Goal: Information Seeking & Learning: Learn about a topic

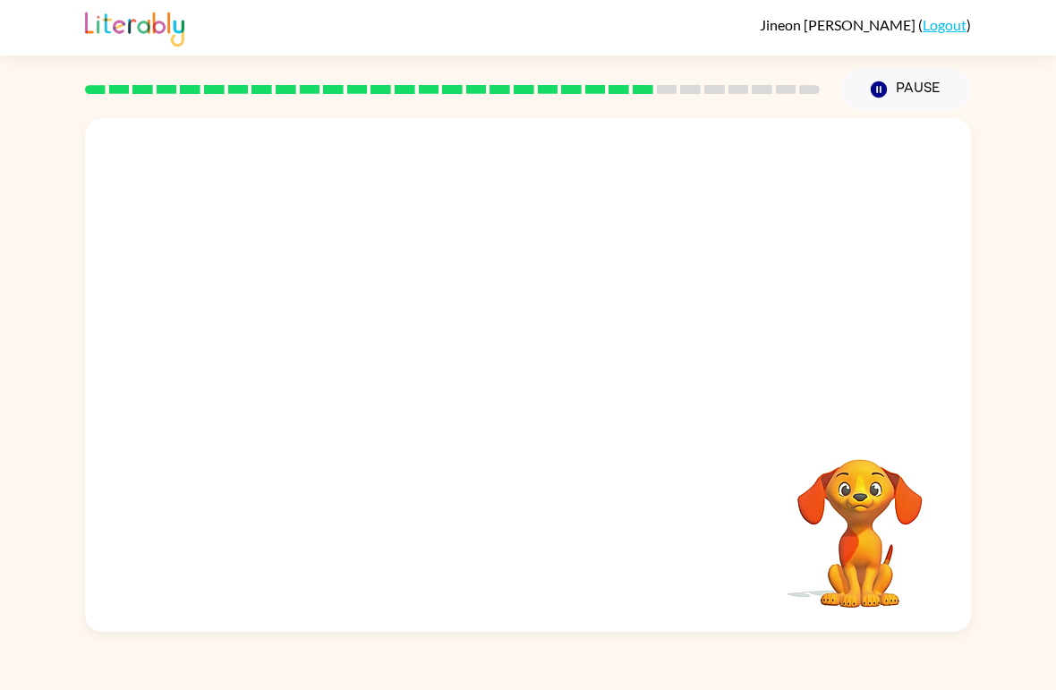
click at [376, 361] on video "Your browser must support playing .mp4 files to use Literably. Please try using…" at bounding box center [528, 269] width 886 height 303
click at [350, 361] on video "Your browser must support playing .mp4 files to use Literably. Please try using…" at bounding box center [528, 269] width 886 height 303
click at [353, 362] on video "Your browser must support playing .mp4 files to use Literably. Please try using…" at bounding box center [528, 269] width 886 height 303
click at [573, 361] on button "button" at bounding box center [528, 384] width 115 height 65
click at [572, 361] on div at bounding box center [528, 384] width 115 height 65
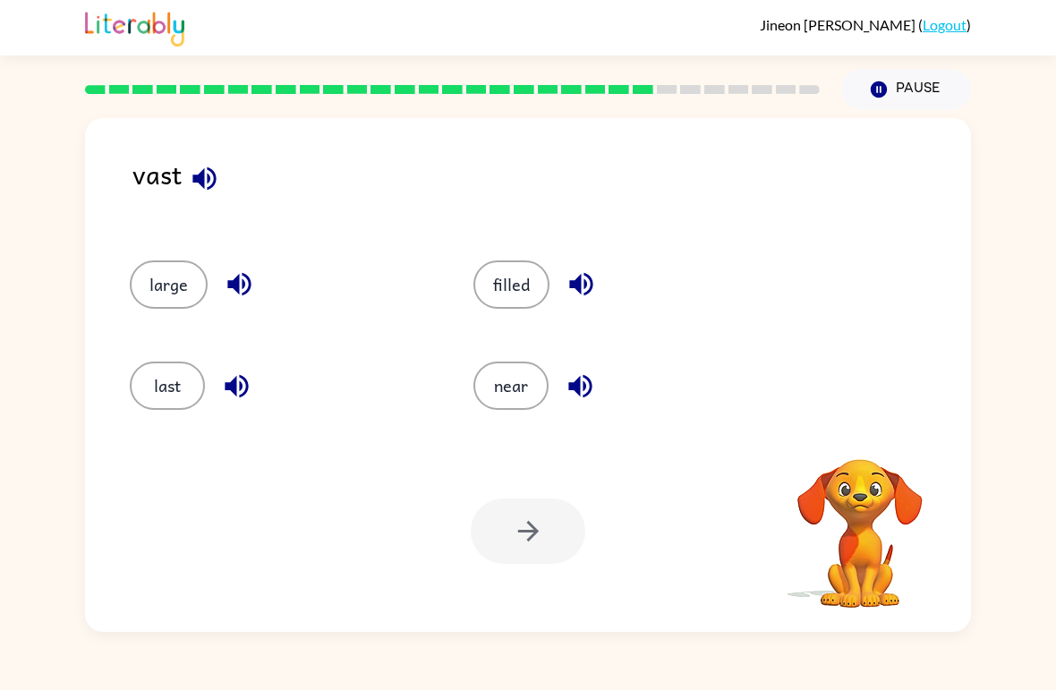
click at [190, 374] on button "last" at bounding box center [167, 385] width 75 height 48
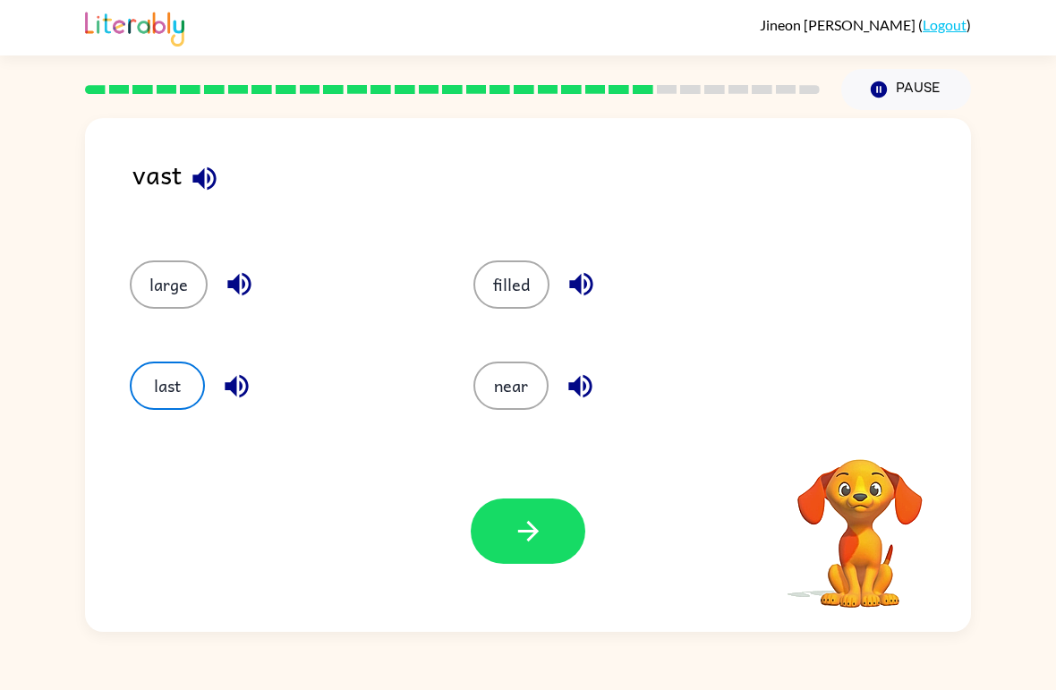
click at [531, 554] on button "button" at bounding box center [528, 530] width 115 height 65
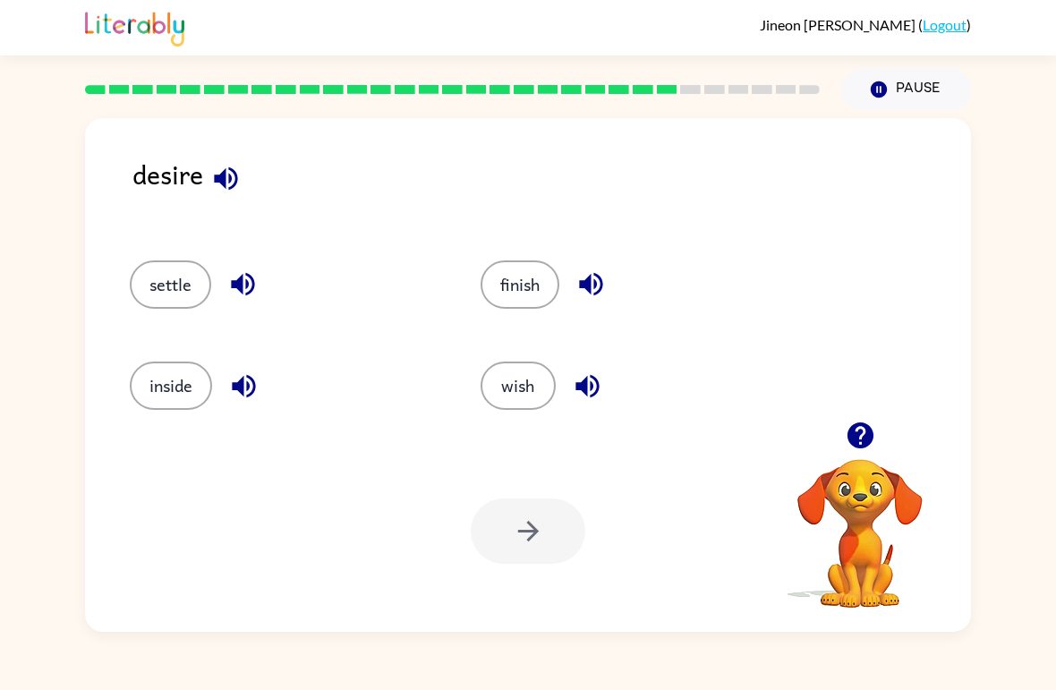
click at [175, 393] on button "inside" at bounding box center [171, 385] width 82 height 48
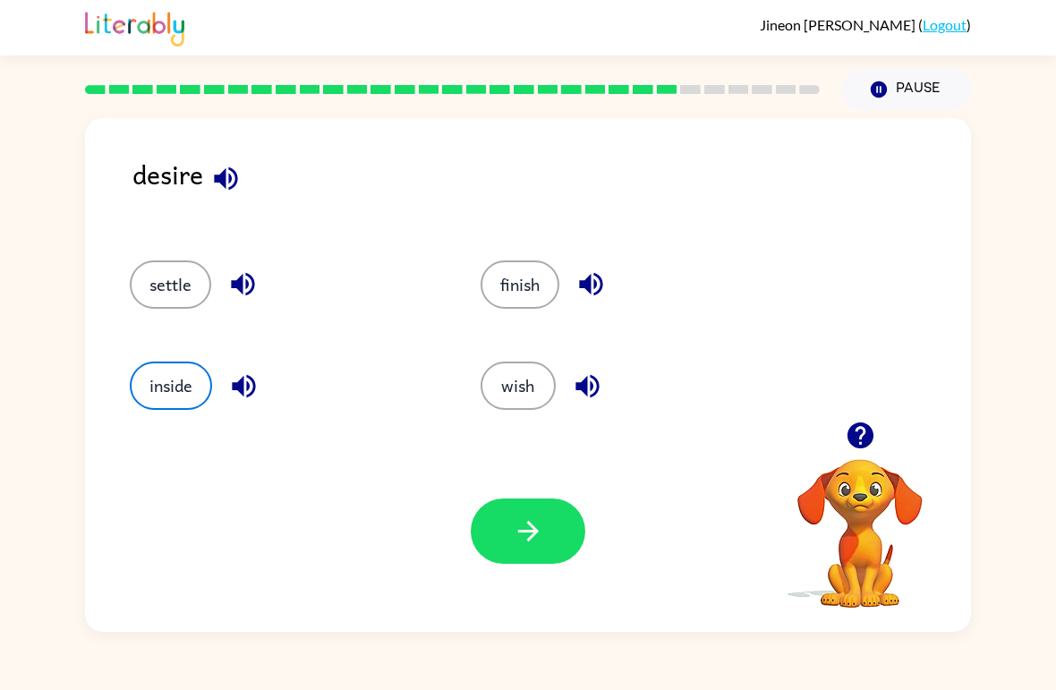
click at [560, 519] on button "button" at bounding box center [528, 530] width 115 height 65
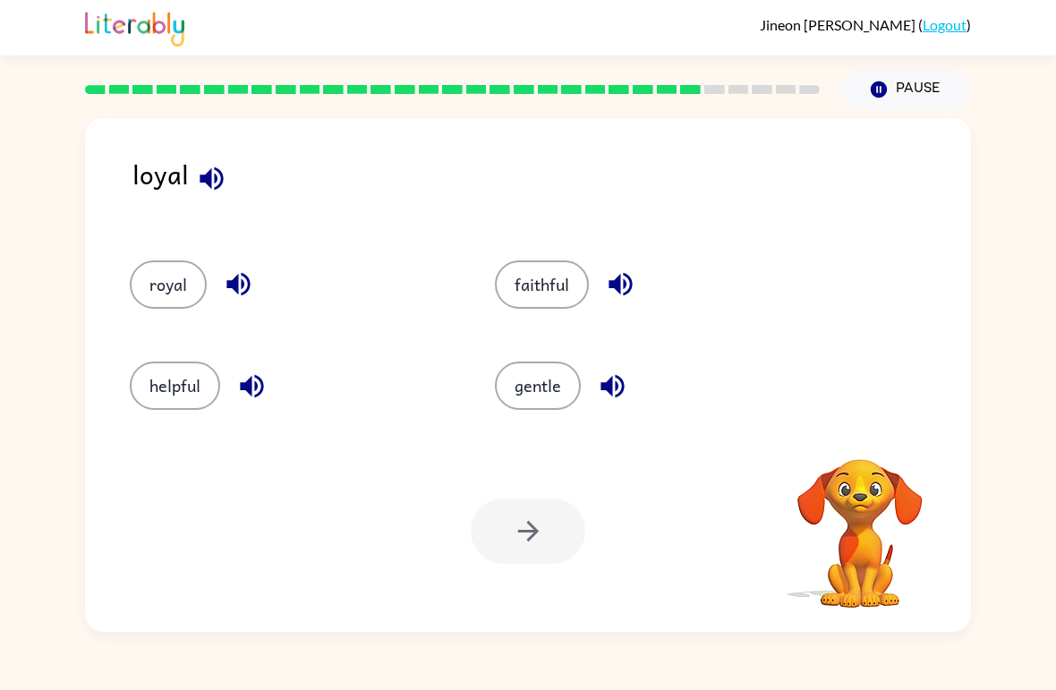
click at [162, 298] on button "royal" at bounding box center [168, 284] width 77 height 48
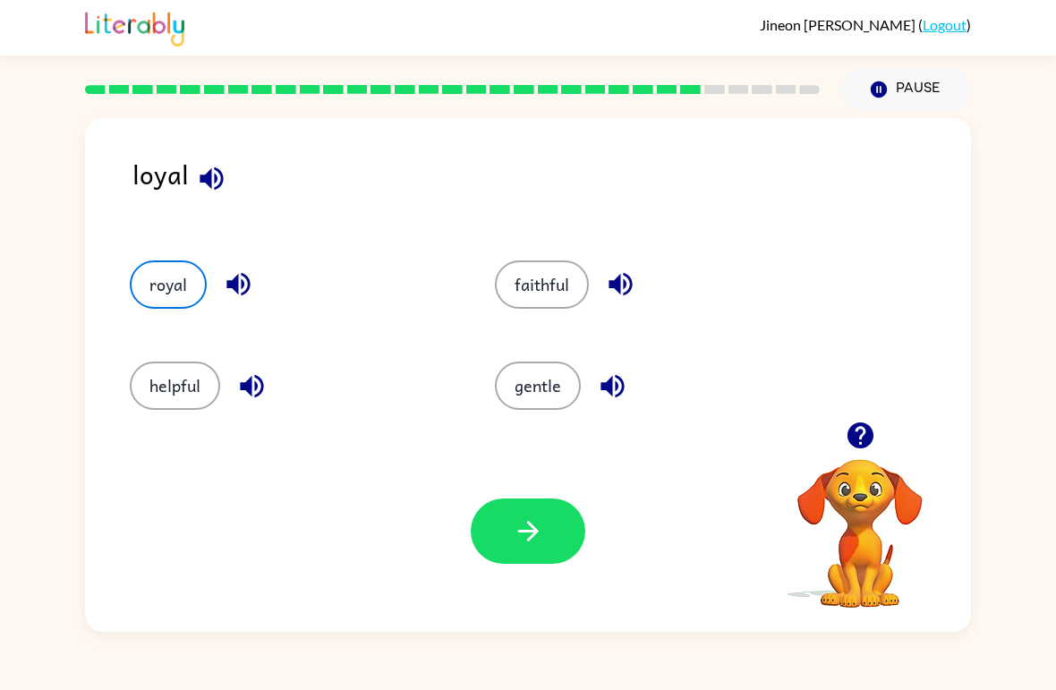
click at [567, 531] on button "button" at bounding box center [528, 530] width 115 height 65
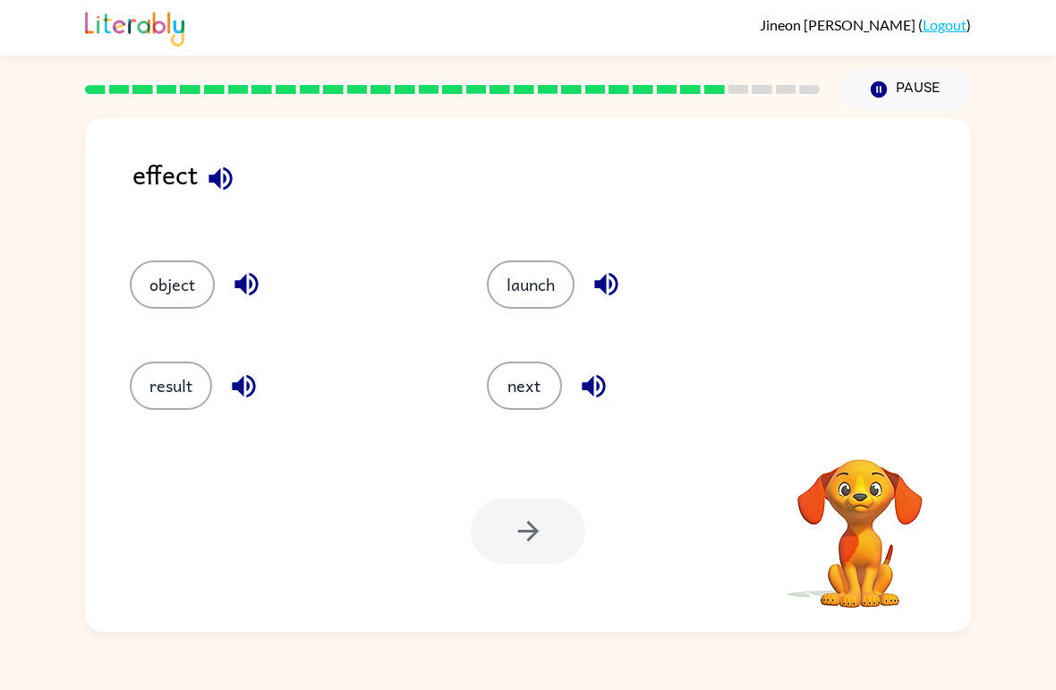
click at [151, 285] on button "object" at bounding box center [172, 284] width 85 height 48
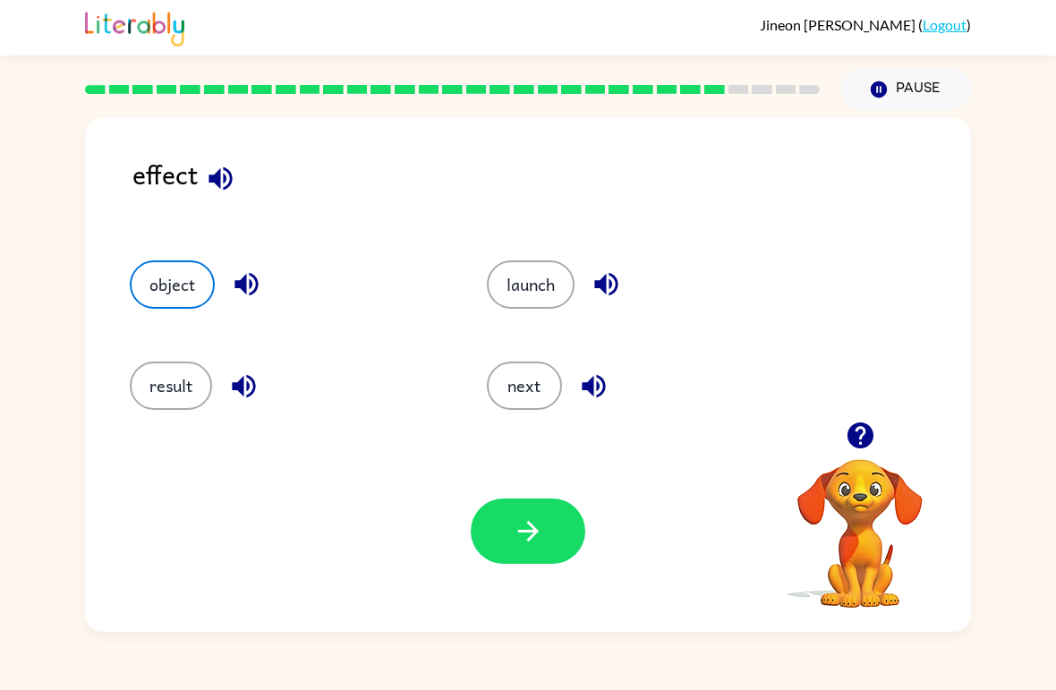
click at [540, 527] on icon "button" at bounding box center [528, 530] width 31 height 31
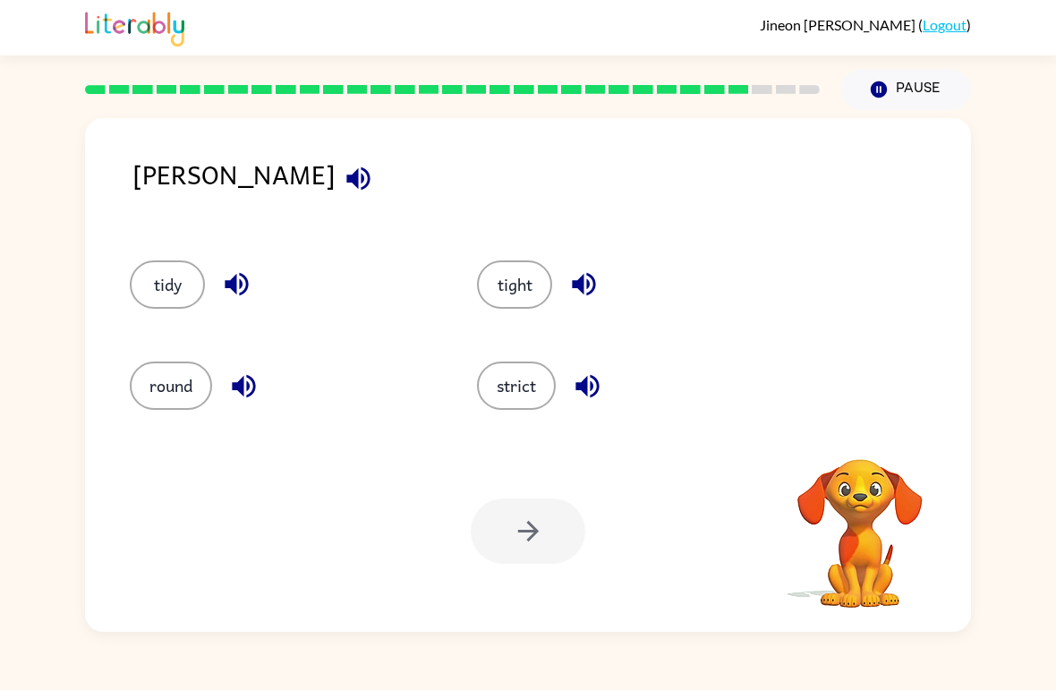
click at [539, 382] on button "strict" at bounding box center [516, 385] width 79 height 48
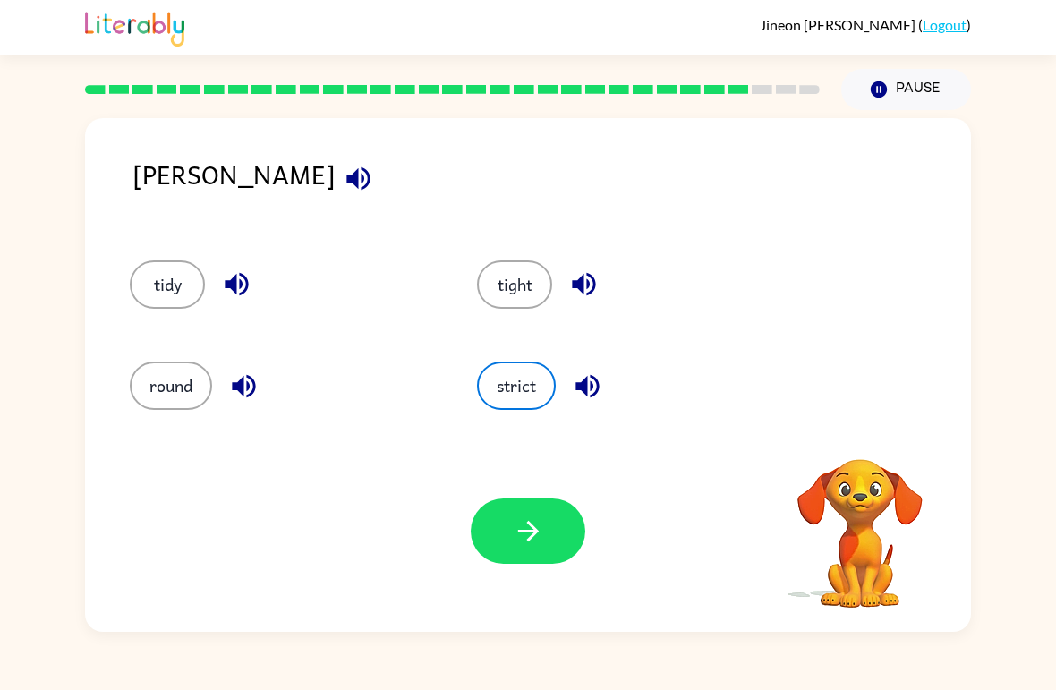
click at [554, 524] on button "button" at bounding box center [528, 530] width 115 height 65
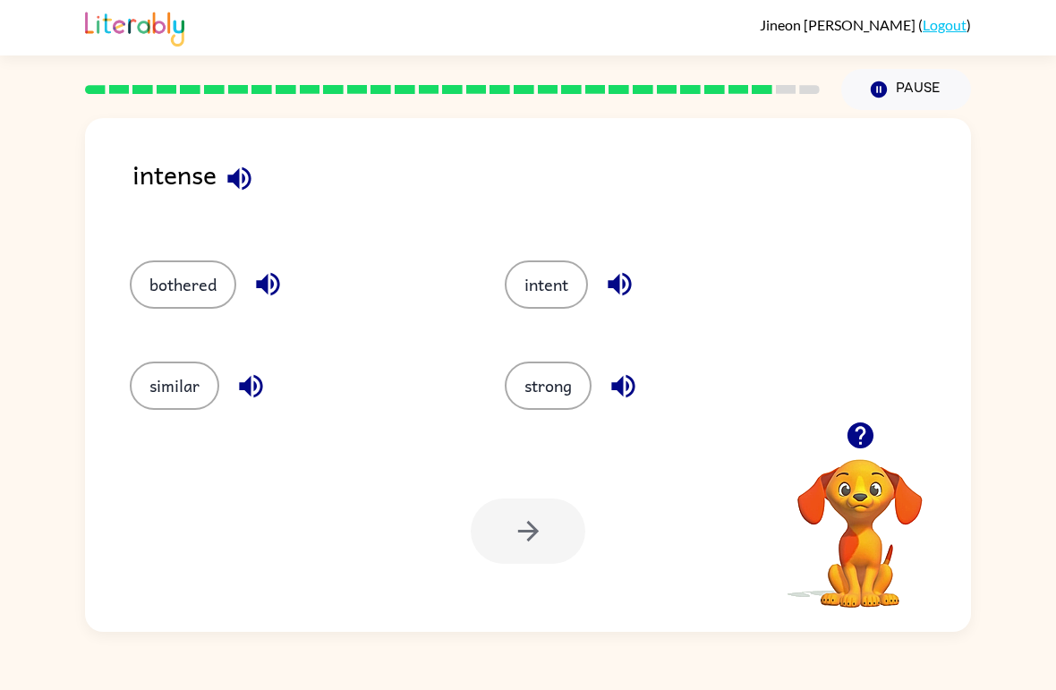
click at [547, 299] on button "intent" at bounding box center [546, 284] width 83 height 48
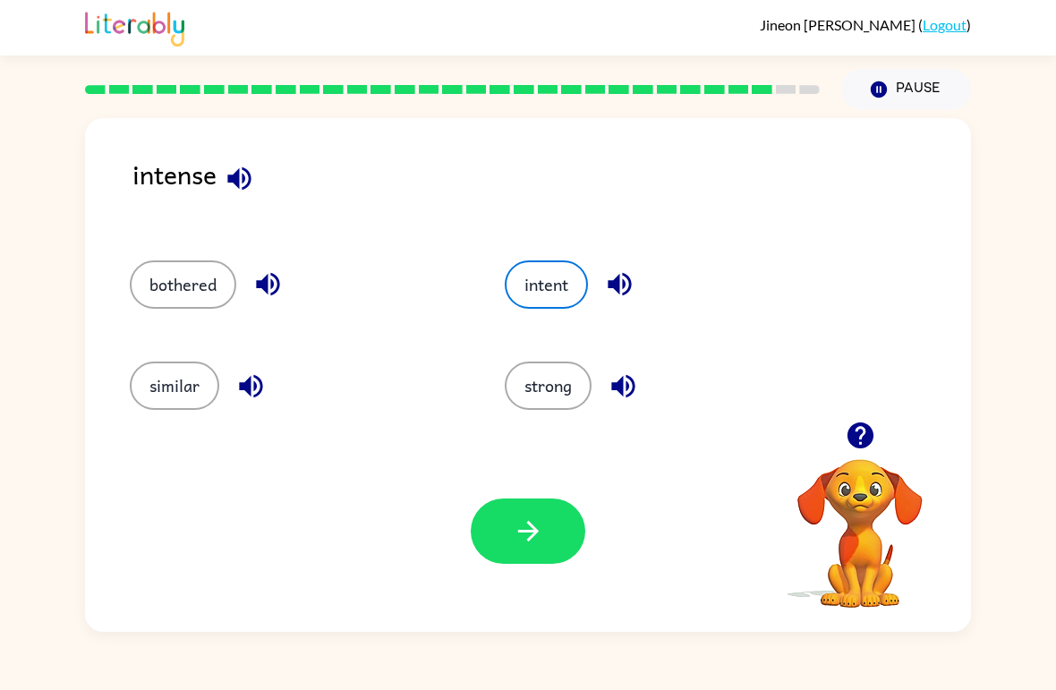
click at [513, 525] on icon "button" at bounding box center [528, 530] width 31 height 31
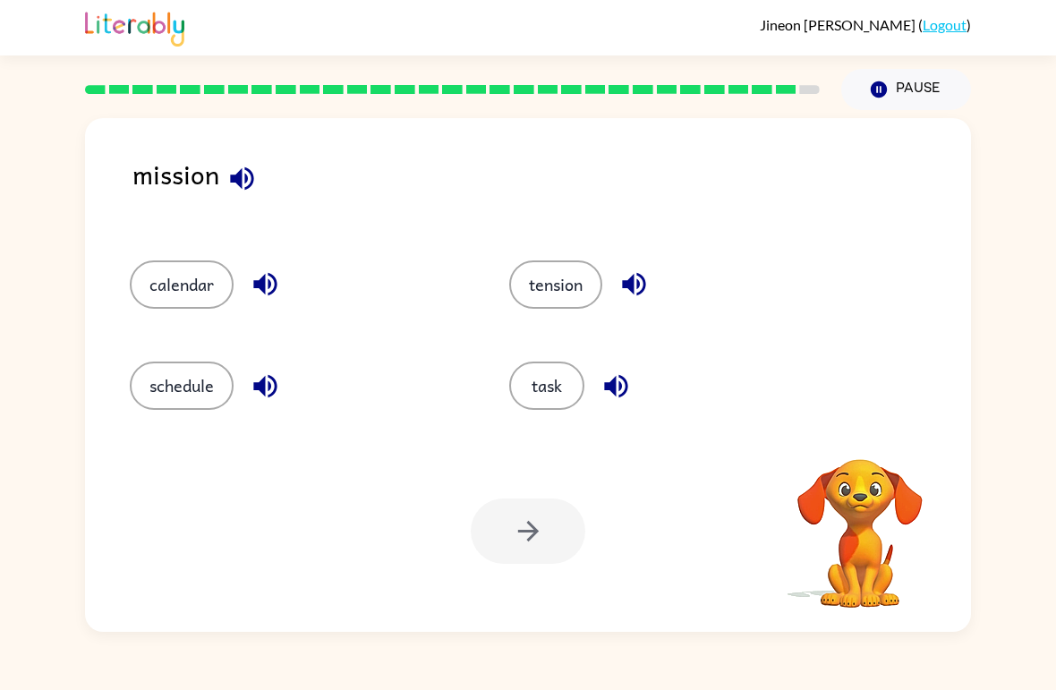
click at [589, 291] on button "tension" at bounding box center [555, 284] width 93 height 48
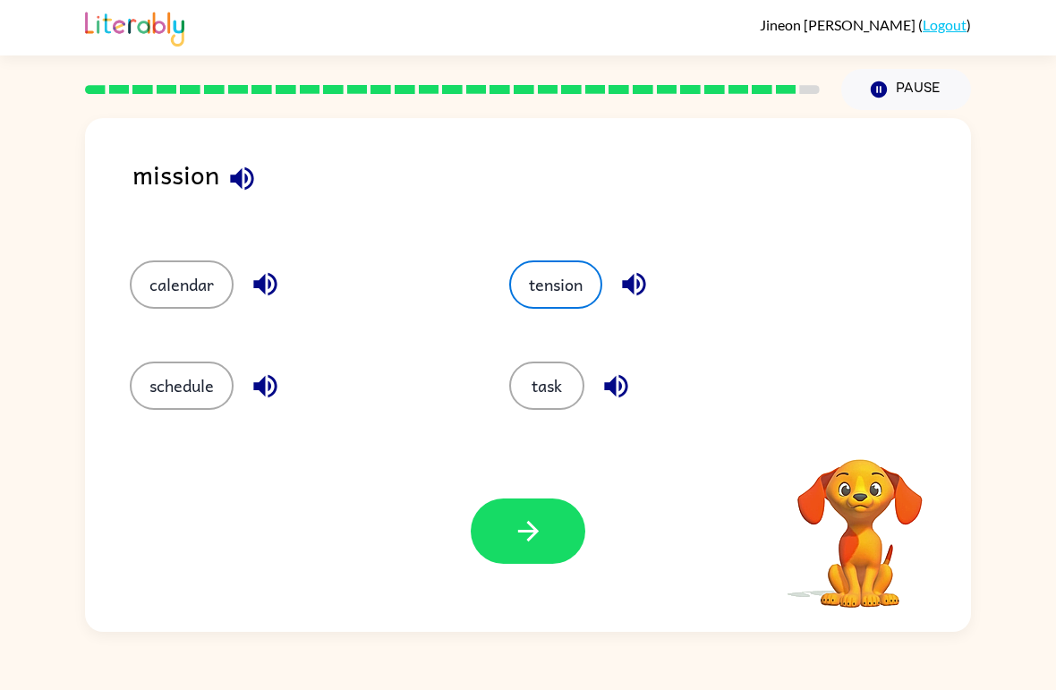
click at [537, 525] on icon "button" at bounding box center [528, 530] width 31 height 31
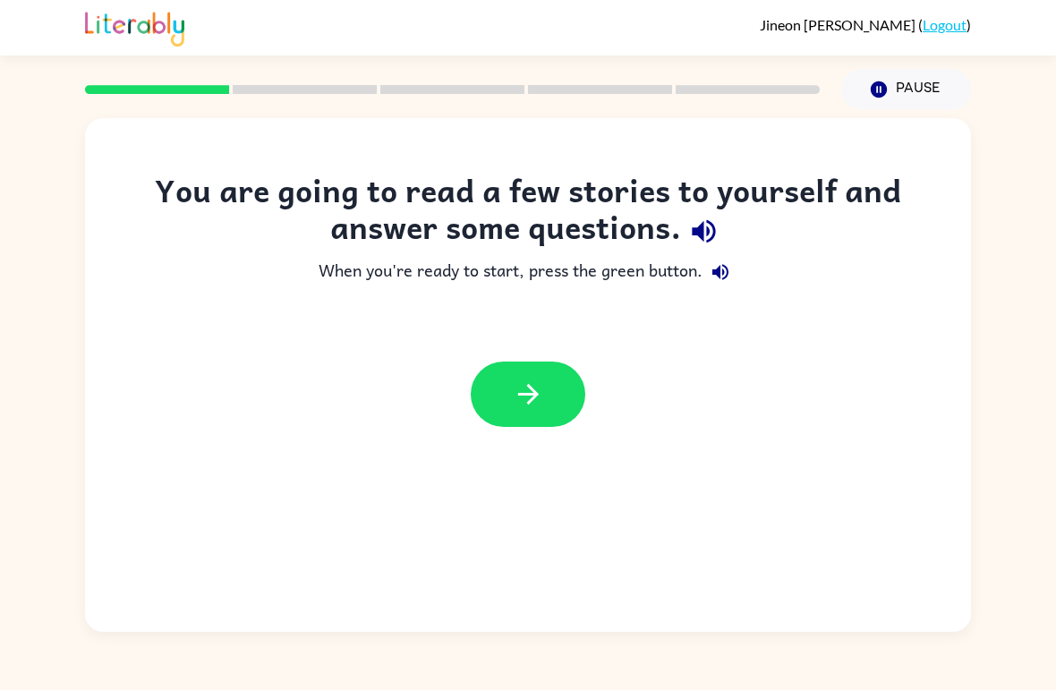
click at [547, 380] on button "button" at bounding box center [528, 393] width 115 height 65
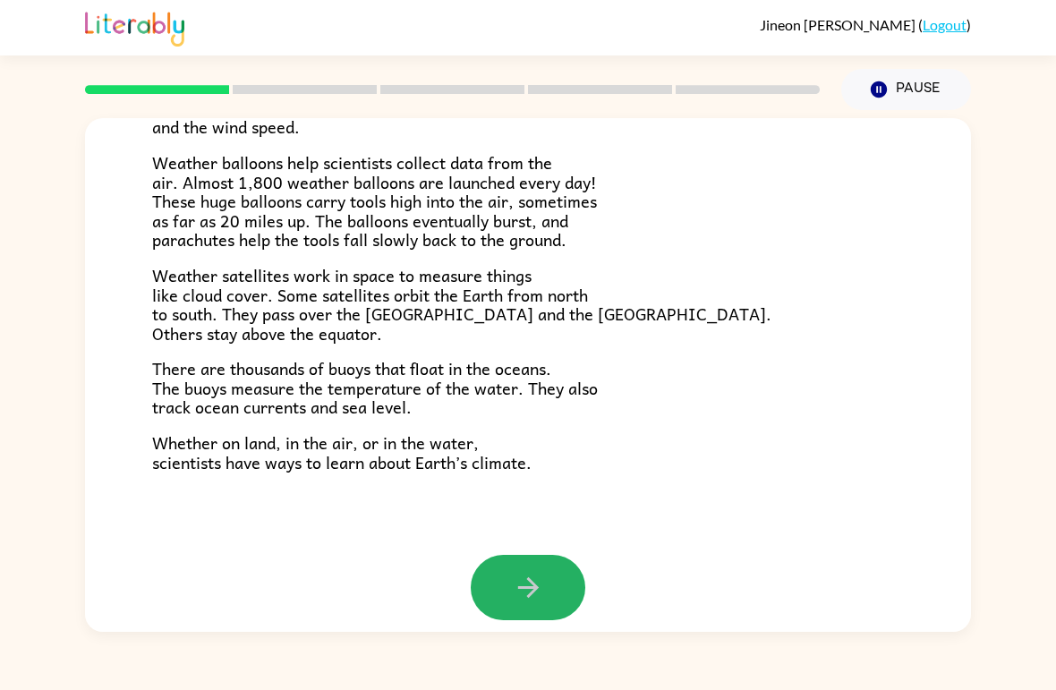
scroll to position [481, 0]
click at [565, 570] on button "button" at bounding box center [528, 588] width 115 height 65
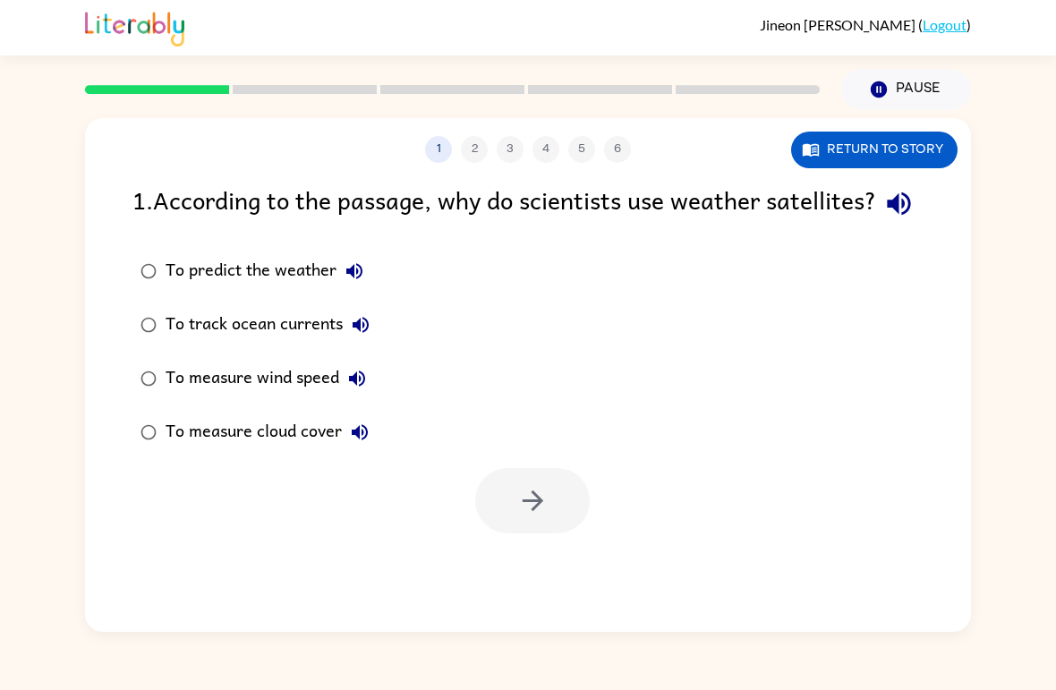
scroll to position [0, 0]
click at [565, 533] on div at bounding box center [532, 500] width 115 height 65
click at [556, 533] on button "button" at bounding box center [532, 500] width 115 height 65
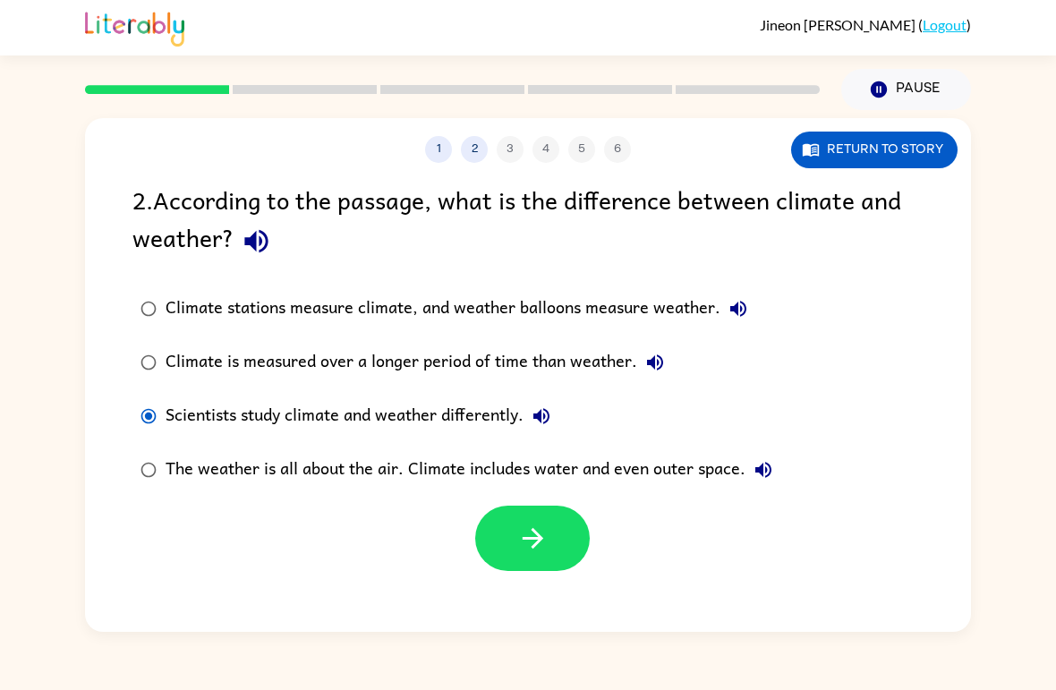
click at [557, 548] on button "button" at bounding box center [532, 538] width 115 height 65
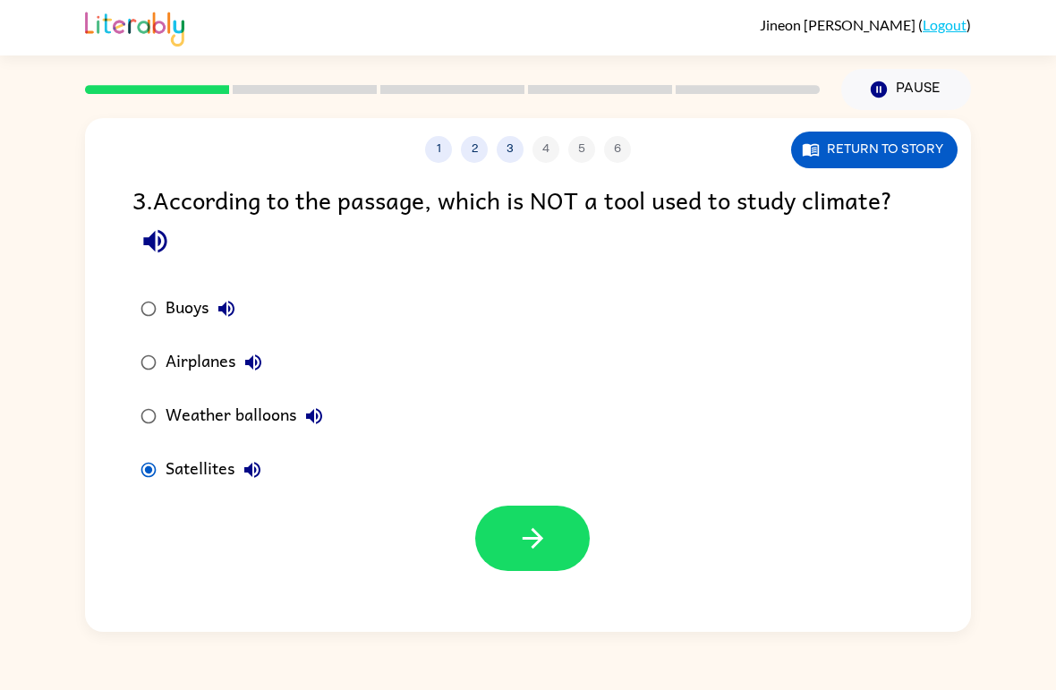
click at [569, 535] on button "button" at bounding box center [532, 538] width 115 height 65
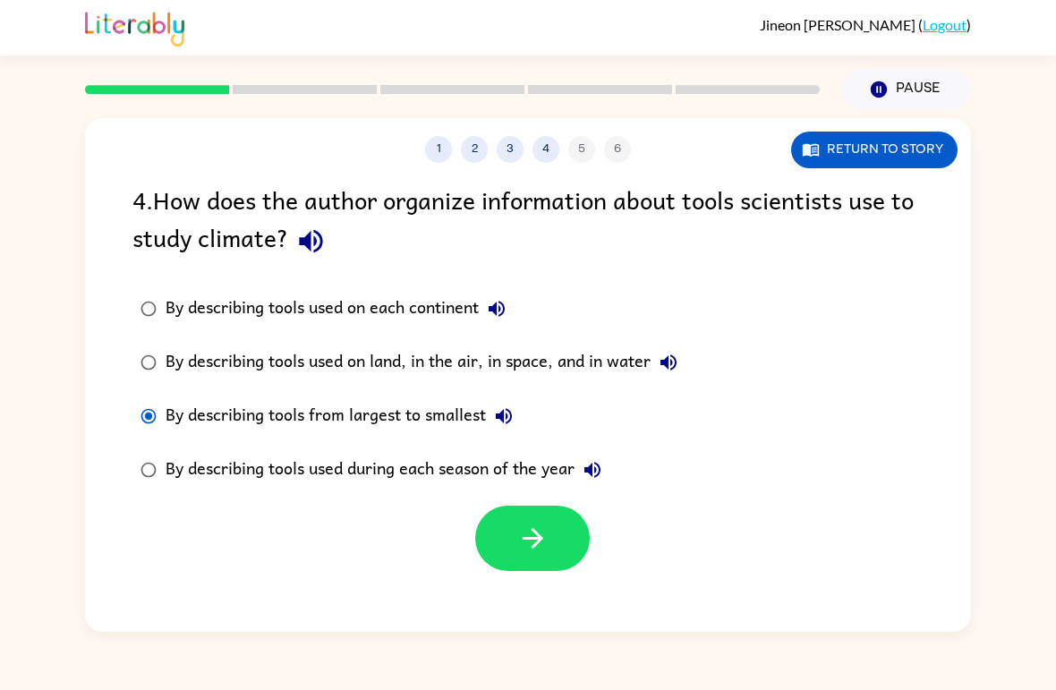
click at [557, 528] on button "button" at bounding box center [532, 538] width 115 height 65
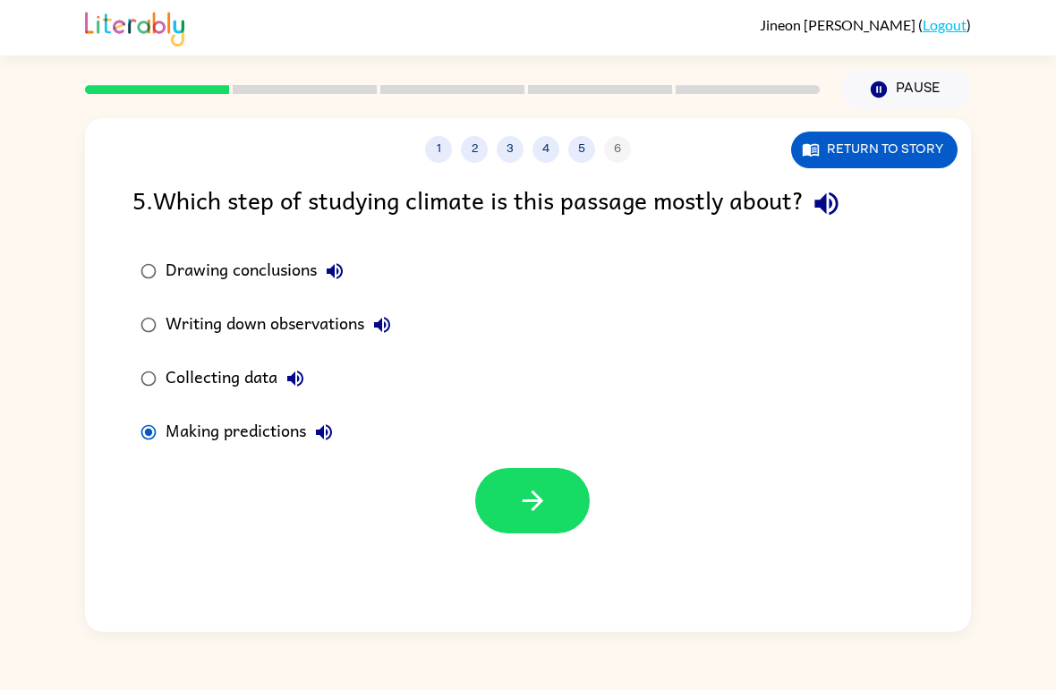
click at [552, 518] on button "button" at bounding box center [532, 500] width 115 height 65
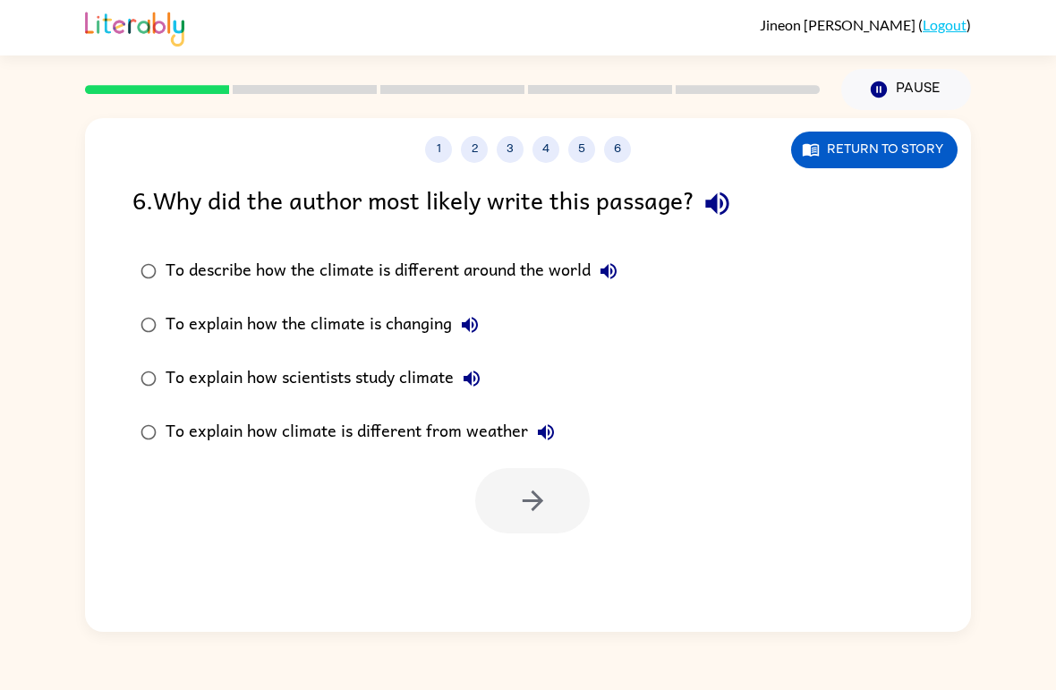
click at [141, 406] on label "To explain how climate is different from weather" at bounding box center [379, 432] width 513 height 54
click at [571, 497] on button "button" at bounding box center [532, 500] width 115 height 65
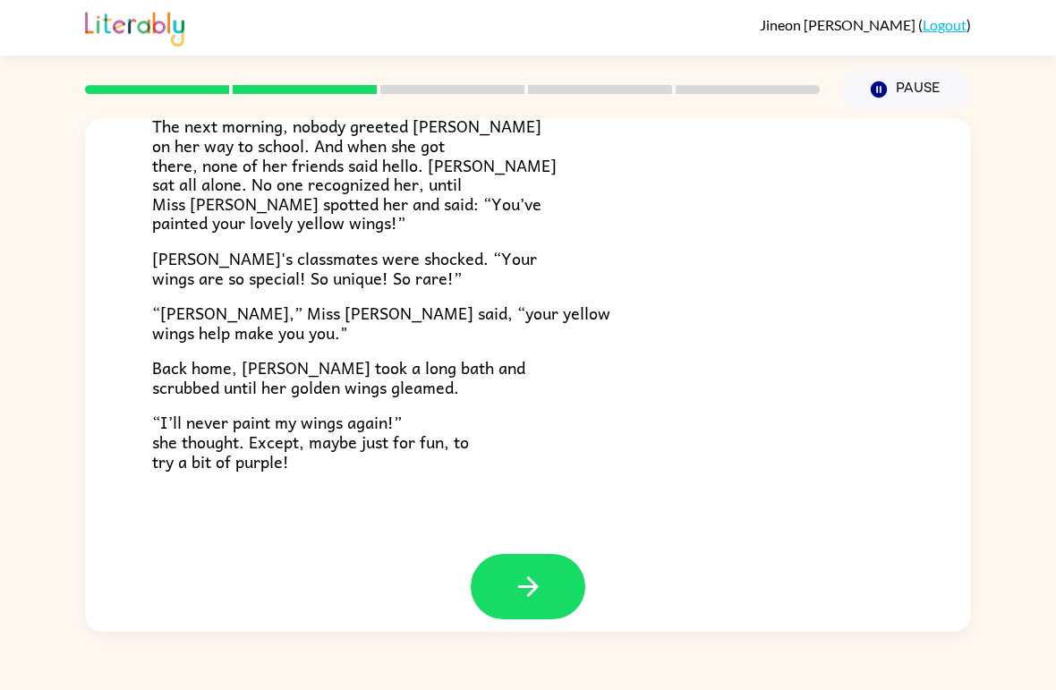
scroll to position [481, 0]
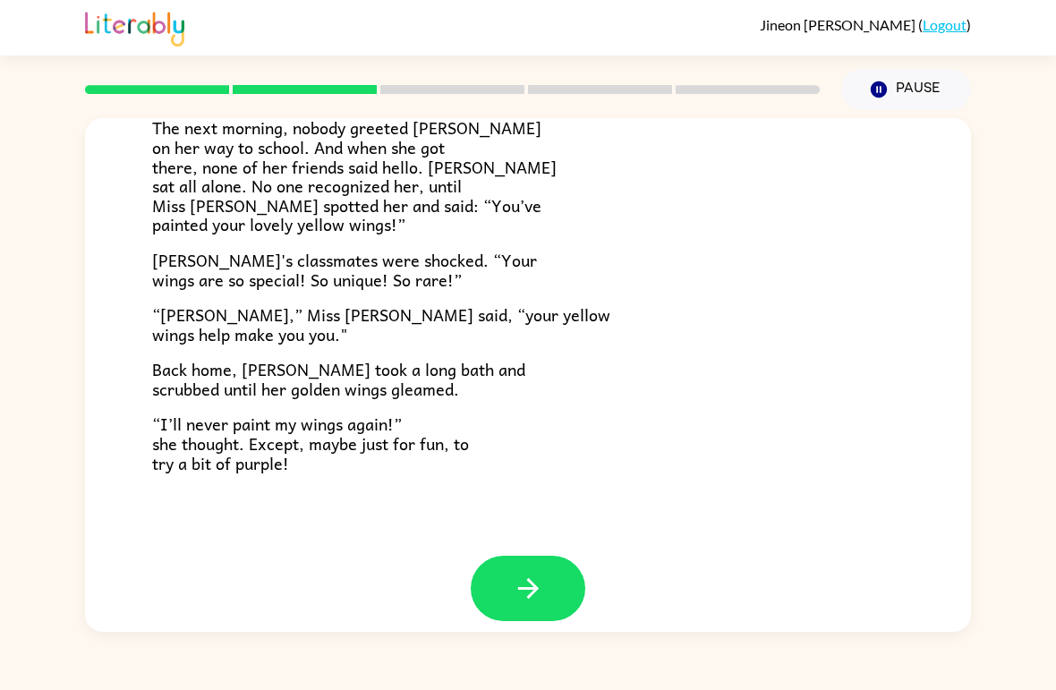
click at [528, 581] on icon "button" at bounding box center [527, 588] width 21 height 21
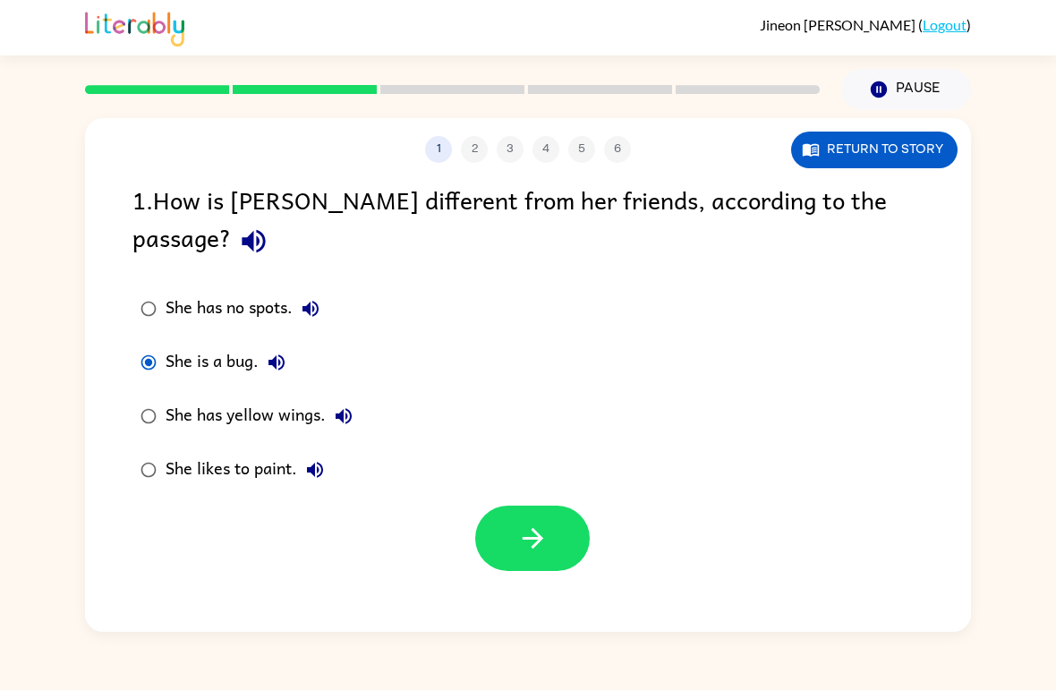
click at [565, 506] on button "button" at bounding box center [532, 538] width 115 height 65
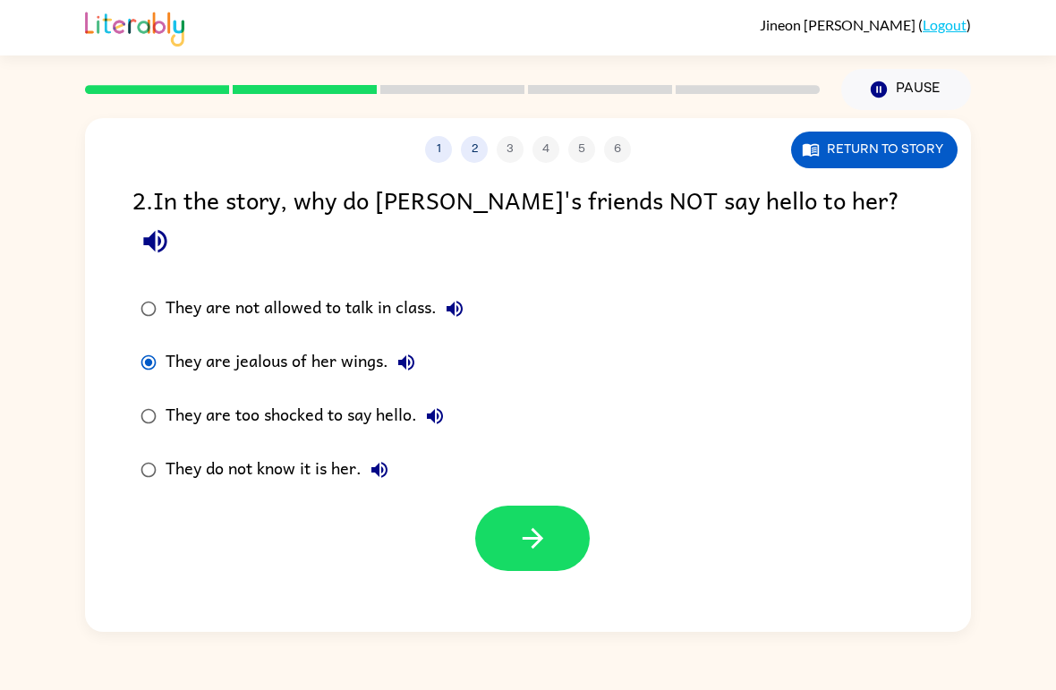
click at [570, 506] on button "button" at bounding box center [532, 538] width 115 height 65
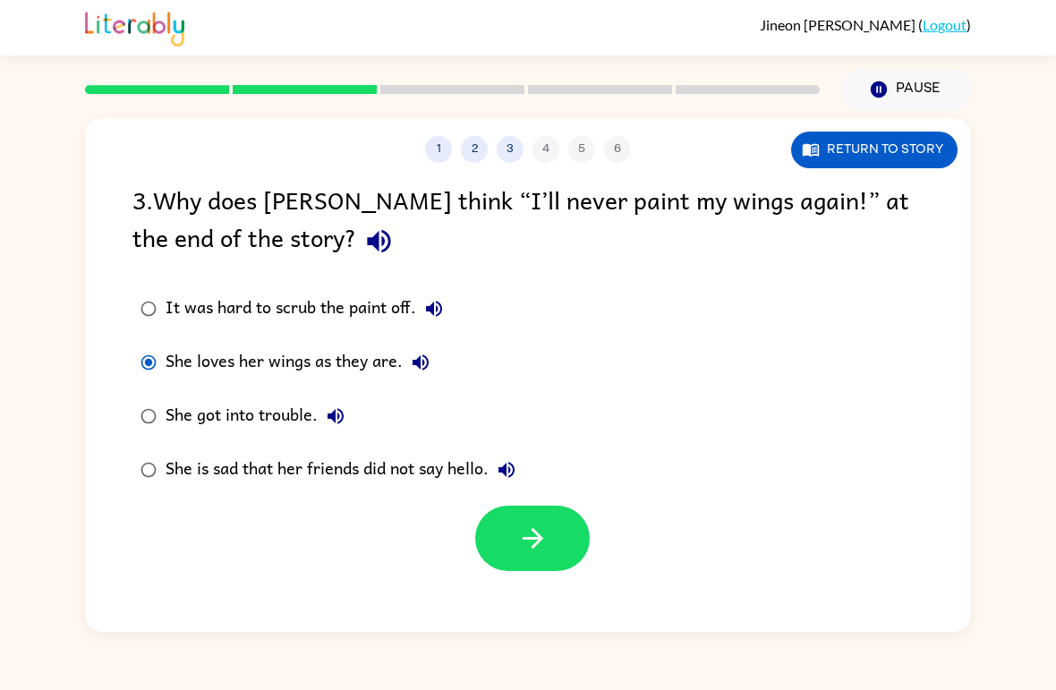
click at [573, 511] on button "button" at bounding box center [532, 538] width 115 height 65
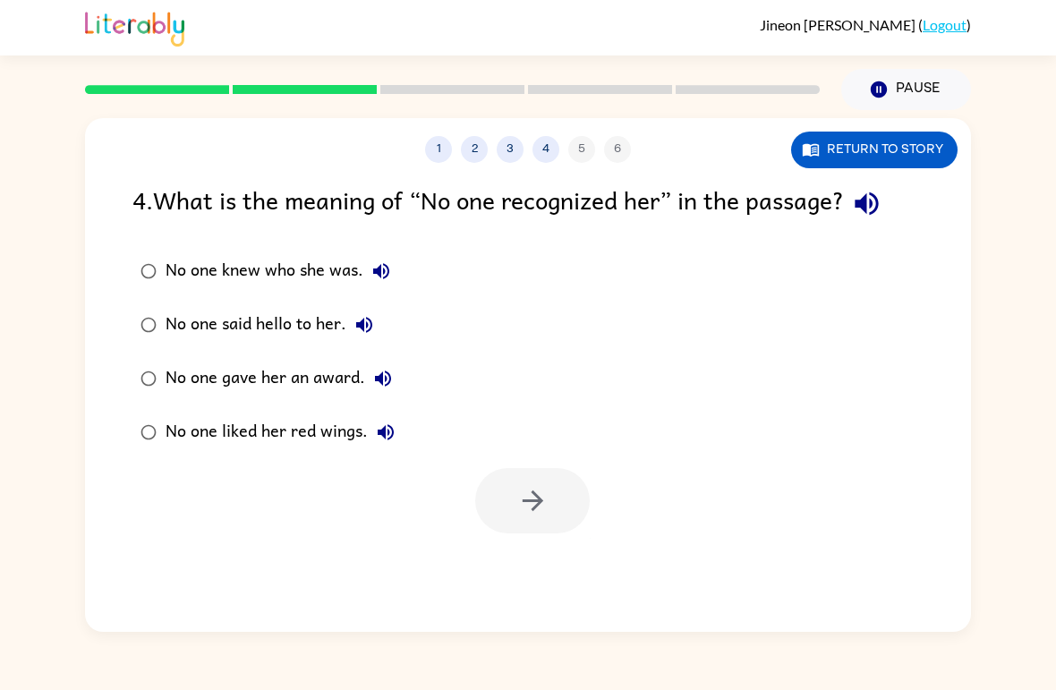
click at [570, 507] on div at bounding box center [532, 500] width 115 height 65
click at [572, 500] on button "button" at bounding box center [532, 500] width 115 height 65
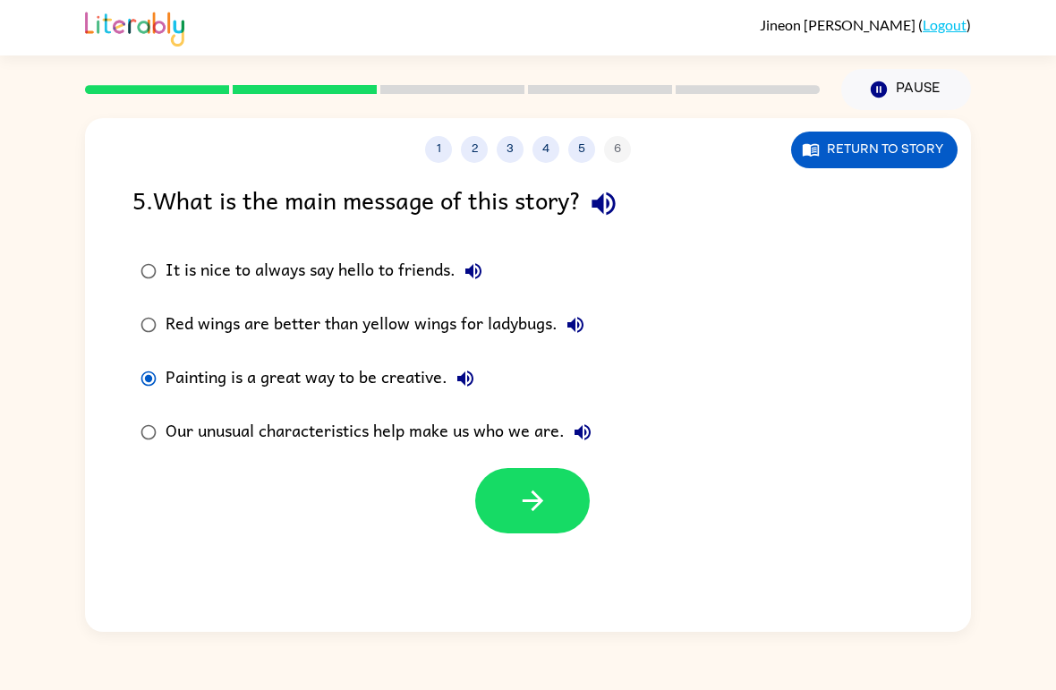
click at [571, 512] on button "button" at bounding box center [532, 500] width 115 height 65
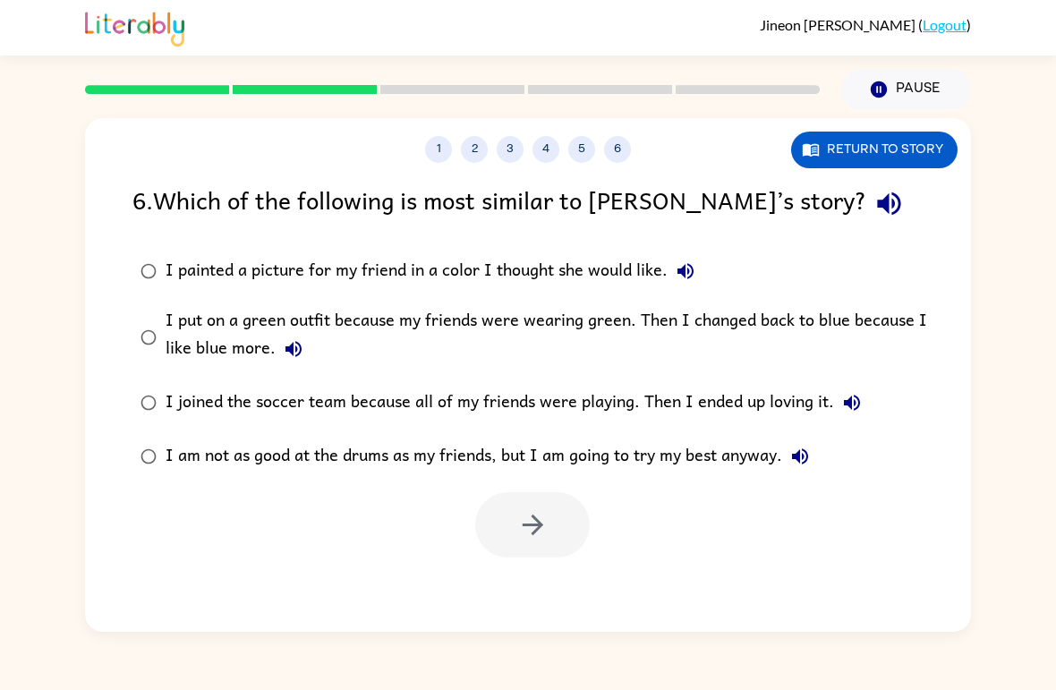
click at [152, 370] on label "I put on a green outfit because my friends were wearing green. Then I changed b…" at bounding box center [540, 337] width 834 height 78
click at [563, 512] on button "button" at bounding box center [532, 524] width 115 height 65
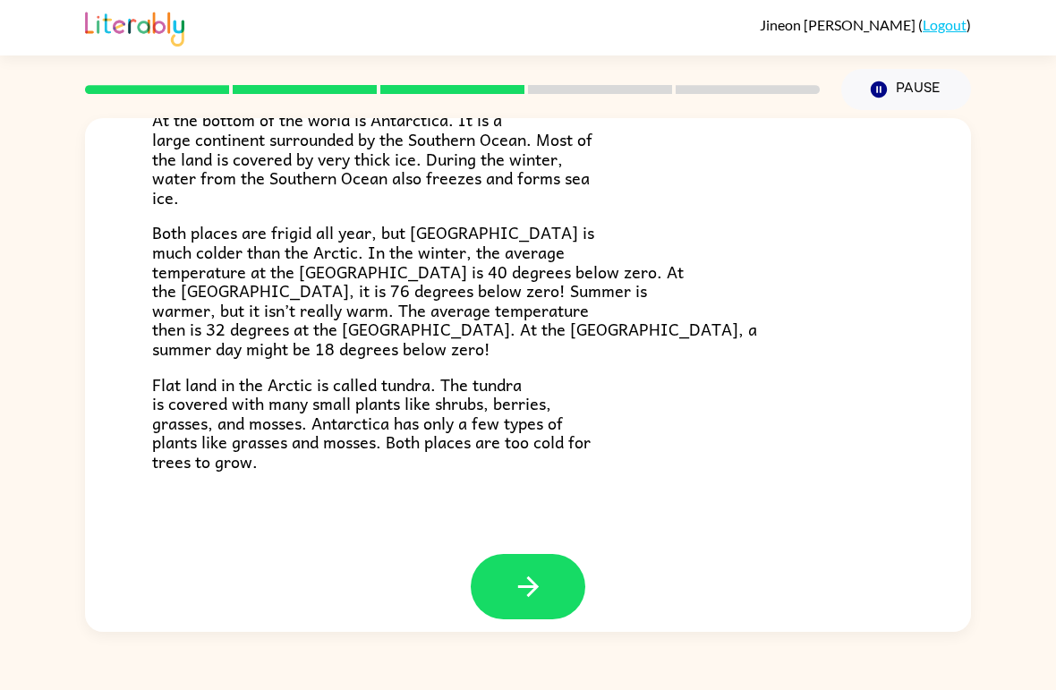
scroll to position [361, 0]
click at [545, 562] on button "button" at bounding box center [528, 586] width 115 height 65
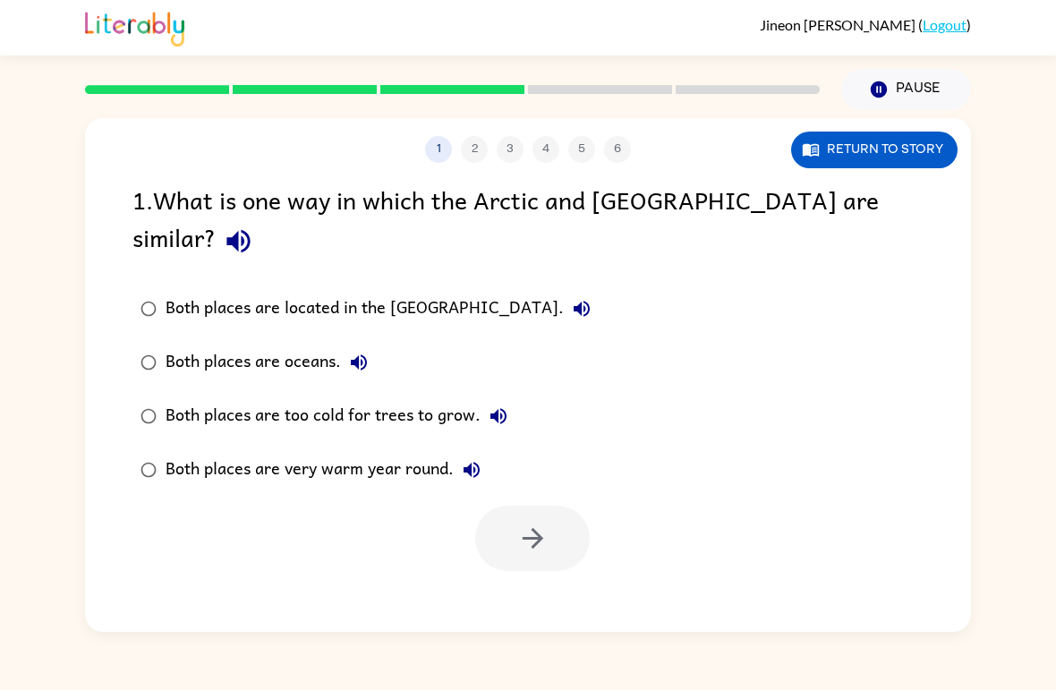
click at [176, 291] on div "Both places are located in the North Pole." at bounding box center [383, 309] width 434 height 36
click at [550, 506] on button "button" at bounding box center [532, 538] width 115 height 65
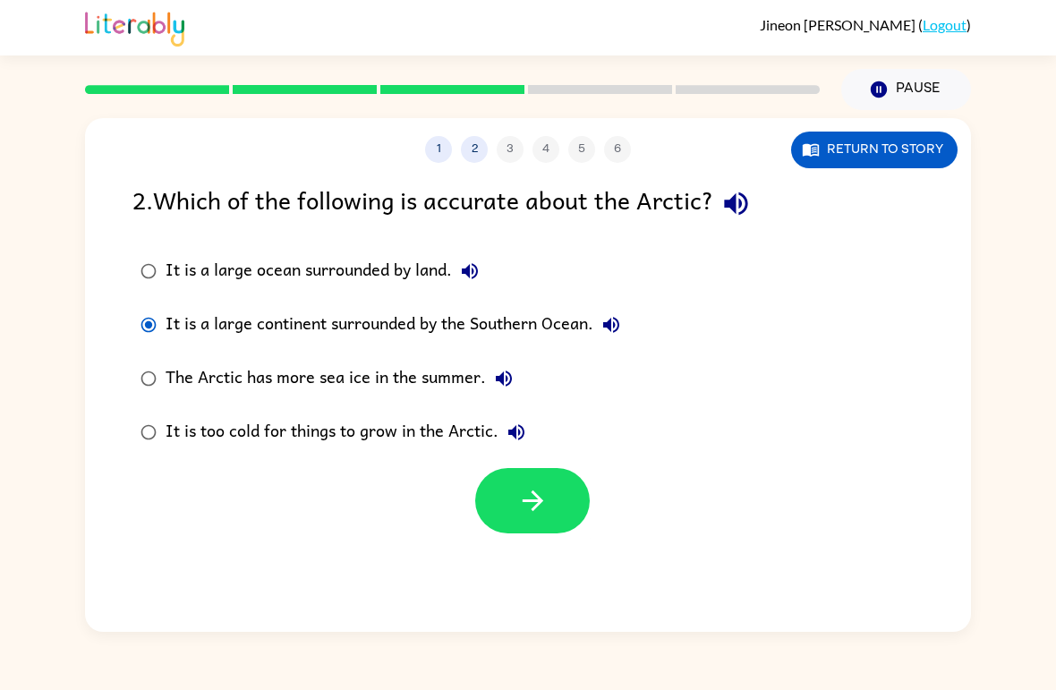
click at [557, 507] on button "button" at bounding box center [532, 500] width 115 height 65
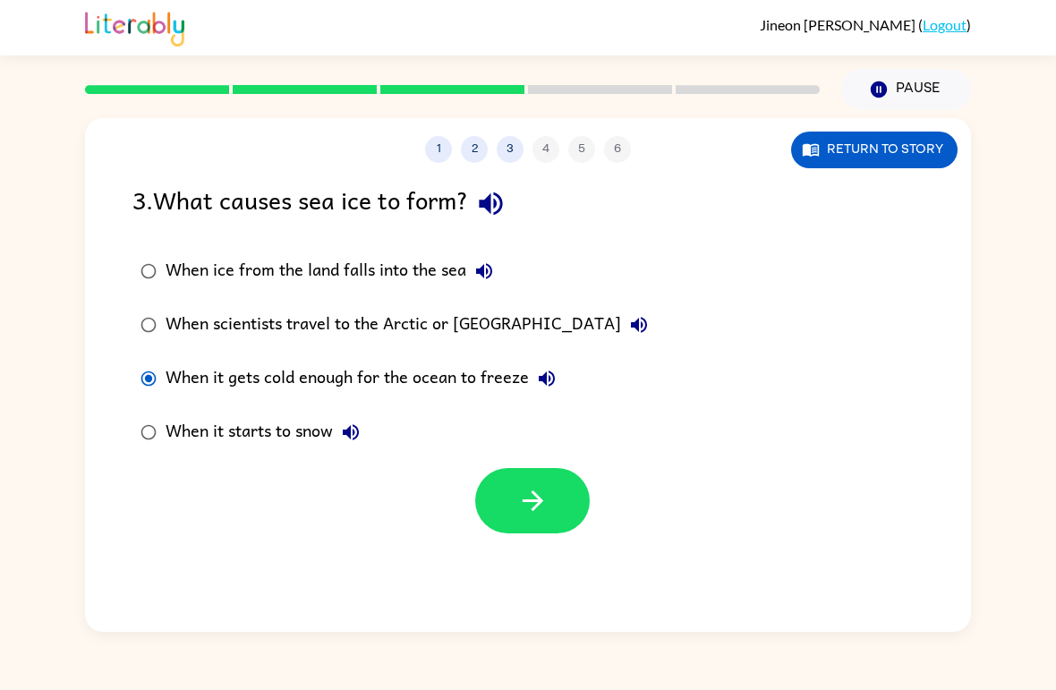
click at [559, 499] on button "button" at bounding box center [532, 500] width 115 height 65
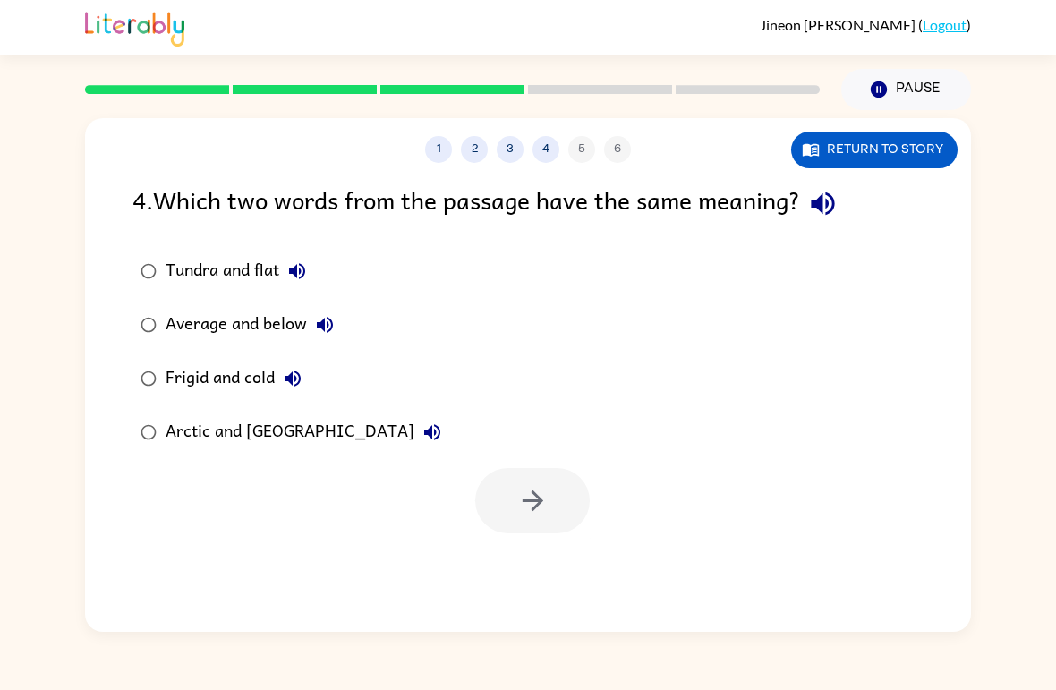
click at [160, 309] on label "Average and below" at bounding box center [291, 325] width 336 height 54
click at [557, 489] on button "button" at bounding box center [532, 500] width 115 height 65
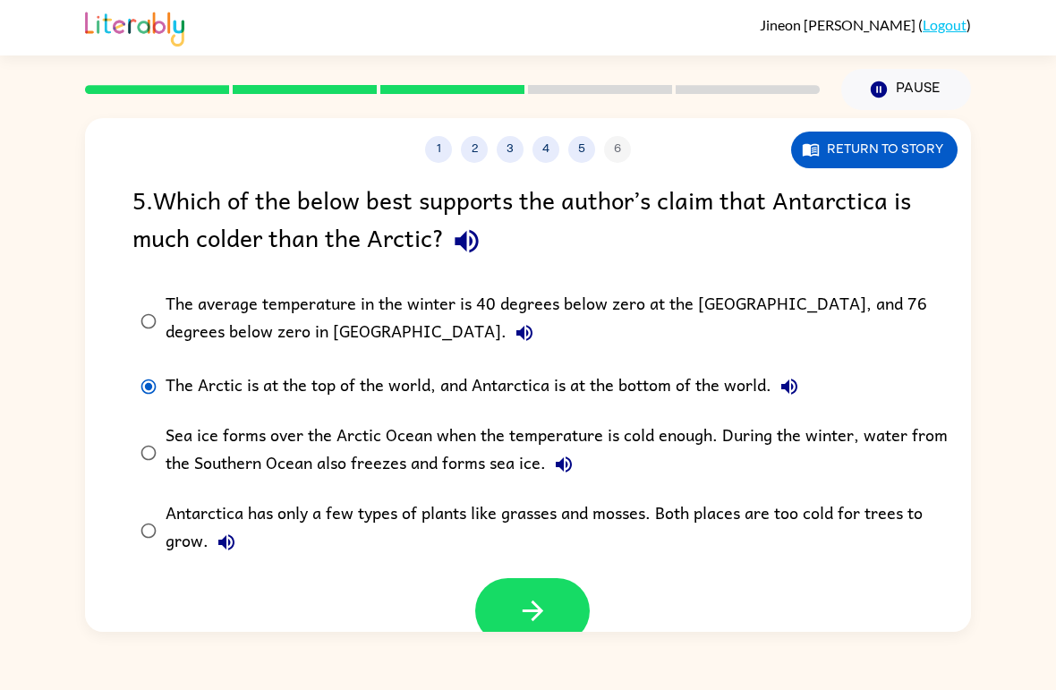
click at [558, 587] on button "button" at bounding box center [532, 610] width 115 height 65
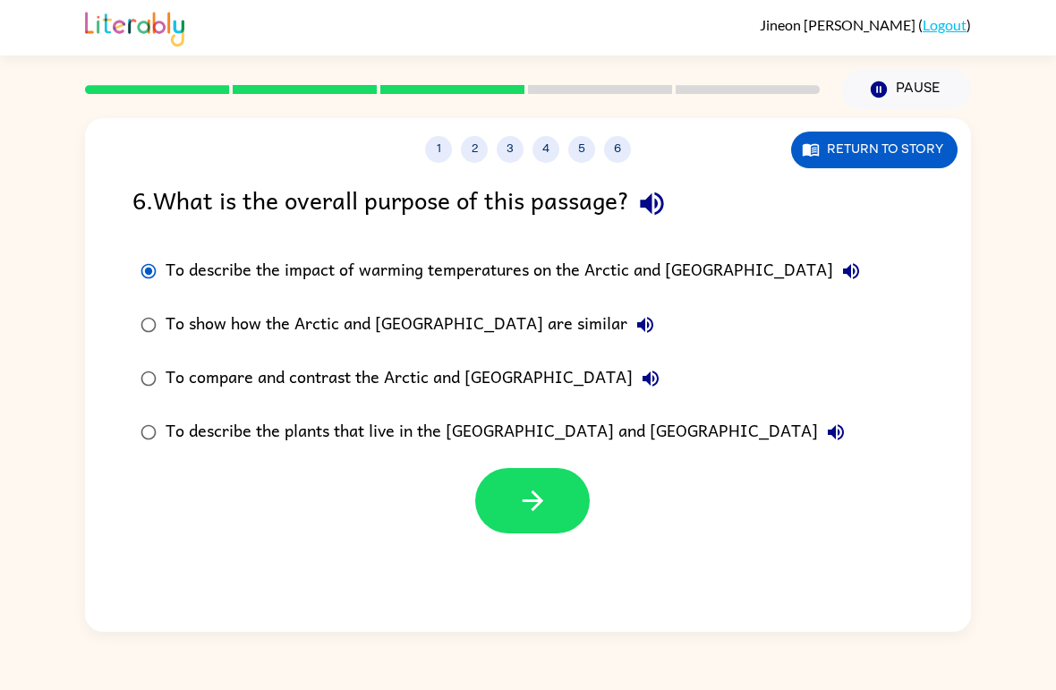
click at [556, 506] on button "button" at bounding box center [532, 500] width 115 height 65
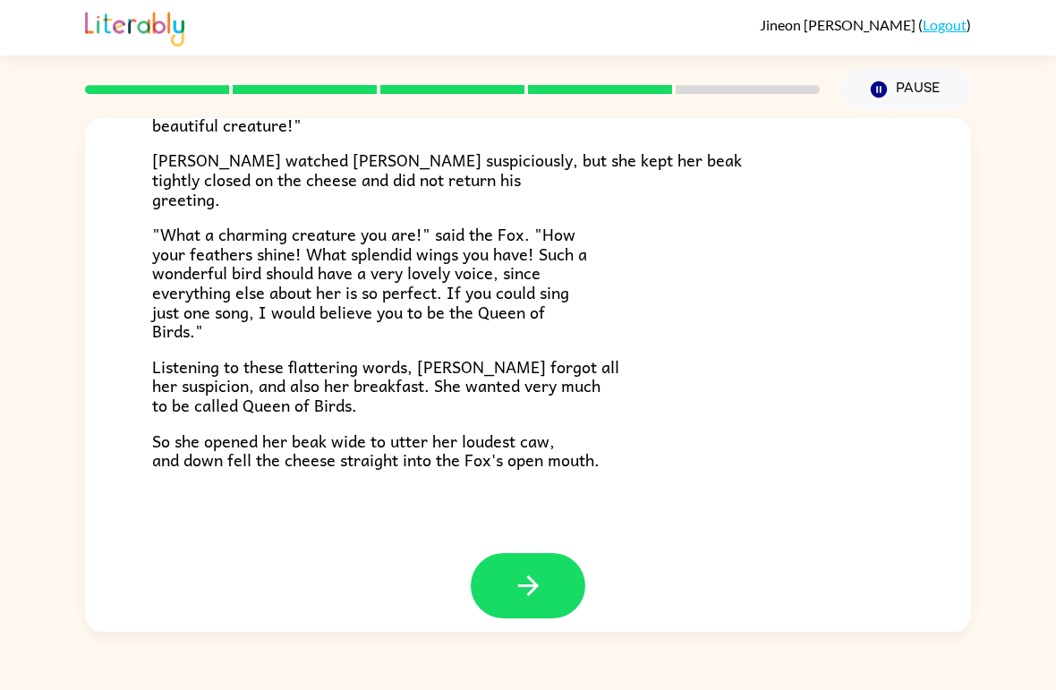
scroll to position [336, 0]
click at [535, 570] on icon "button" at bounding box center [528, 585] width 31 height 31
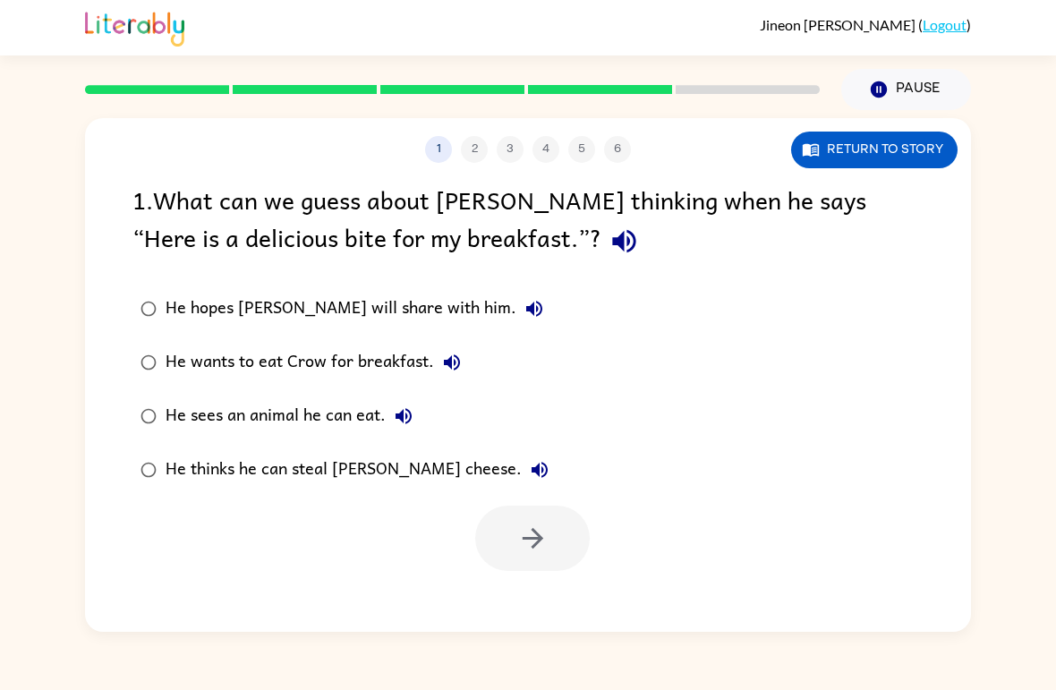
scroll to position [0, 0]
click at [545, 541] on icon "button" at bounding box center [532, 538] width 31 height 31
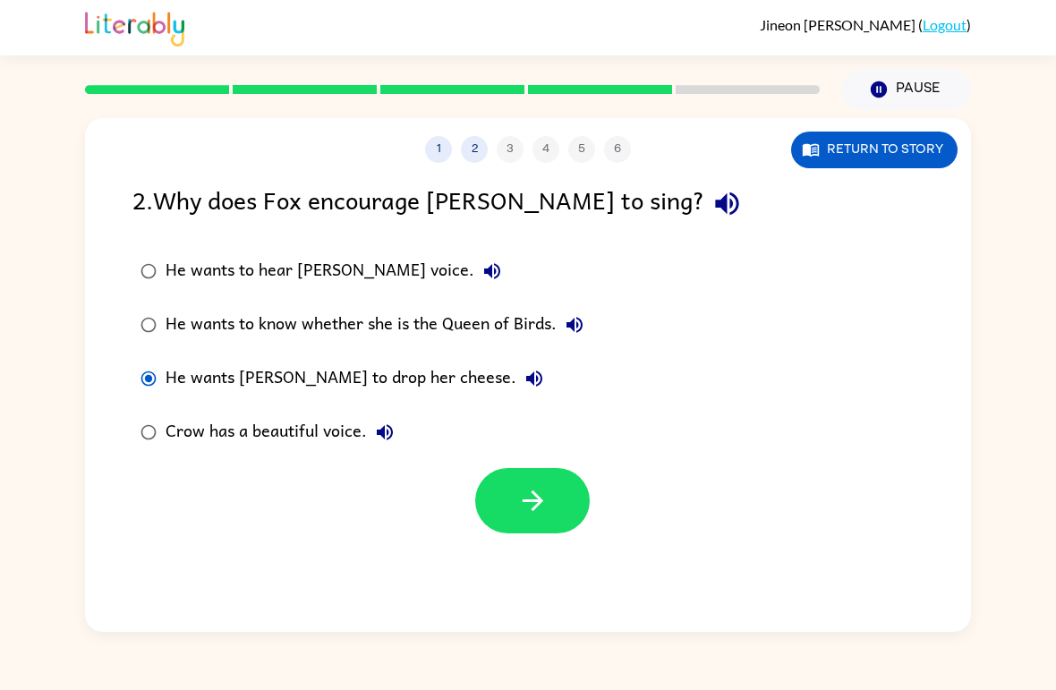
click at [573, 518] on button "button" at bounding box center [532, 500] width 115 height 65
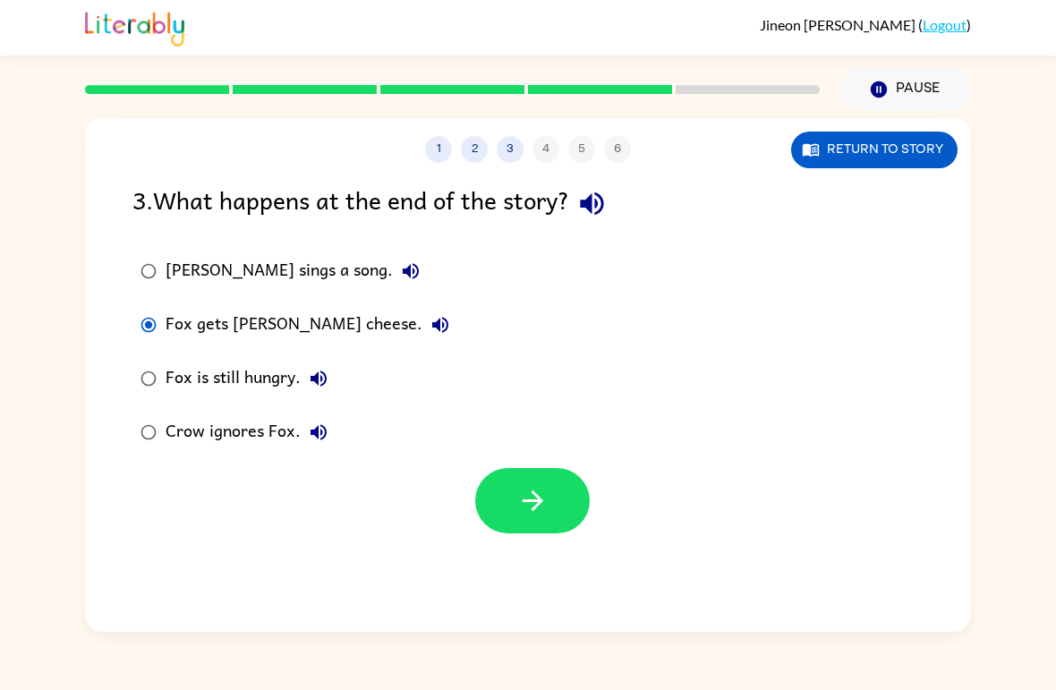
click at [552, 513] on button "button" at bounding box center [532, 500] width 115 height 65
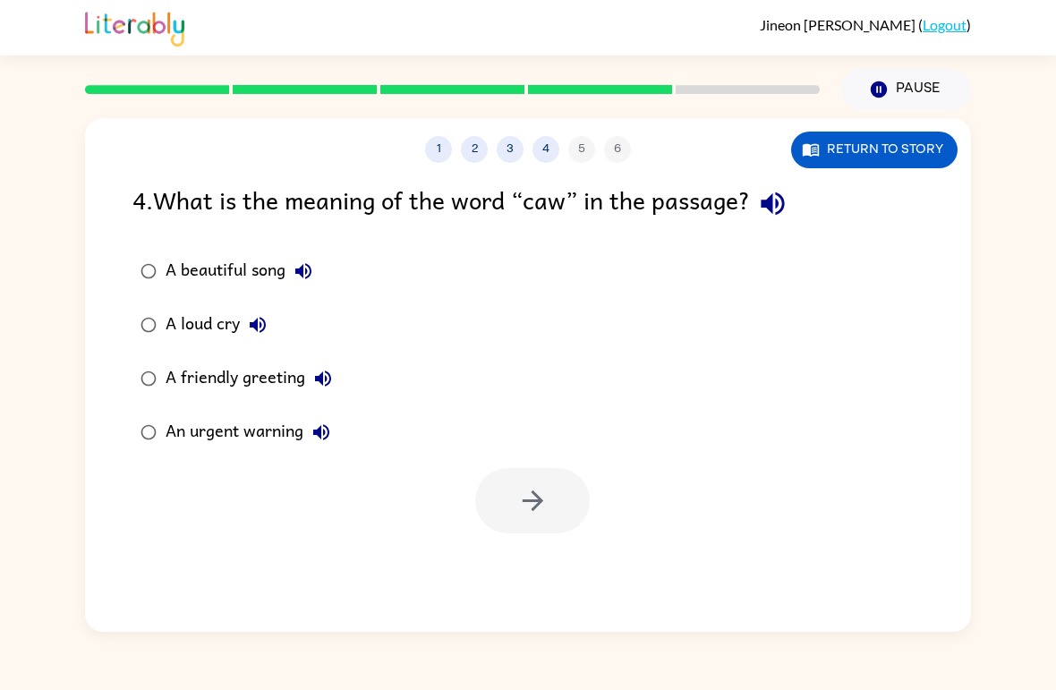
click at [571, 482] on div at bounding box center [532, 500] width 115 height 65
click at [563, 488] on button "button" at bounding box center [532, 500] width 115 height 65
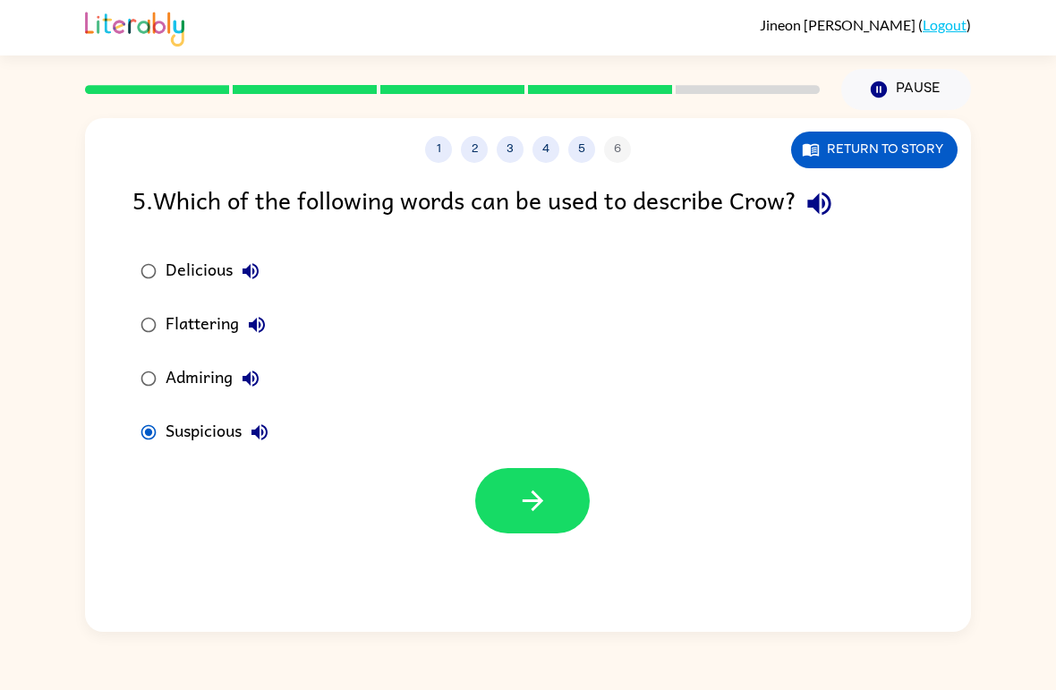
click at [549, 500] on button "button" at bounding box center [532, 500] width 115 height 65
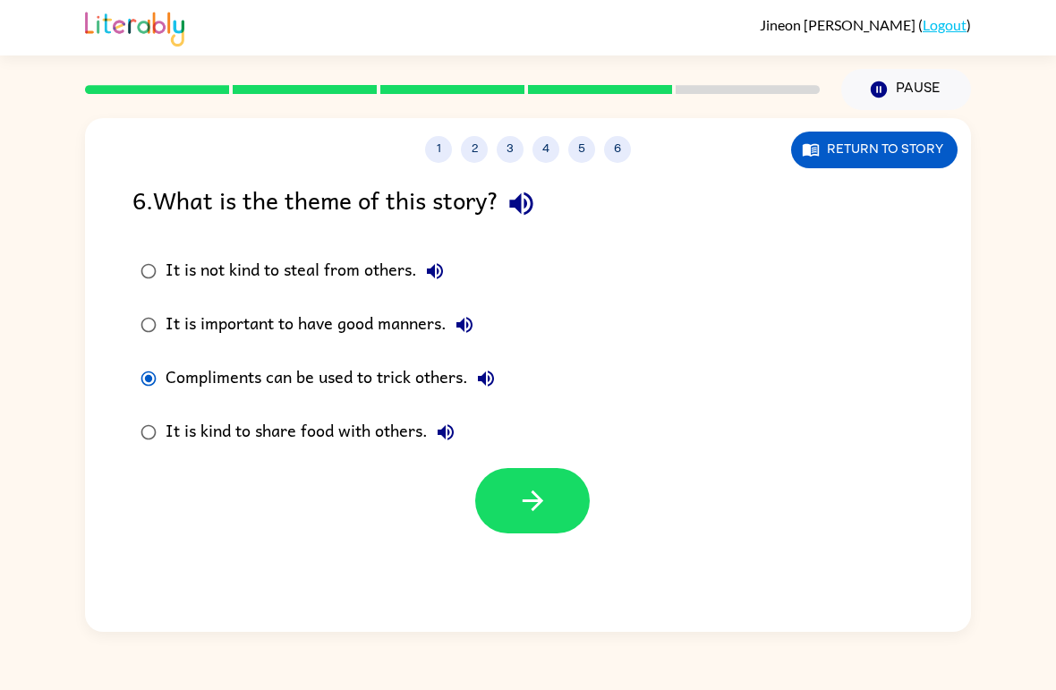
click at [558, 493] on button "button" at bounding box center [532, 500] width 115 height 65
